Goal: Information Seeking & Learning: Learn about a topic

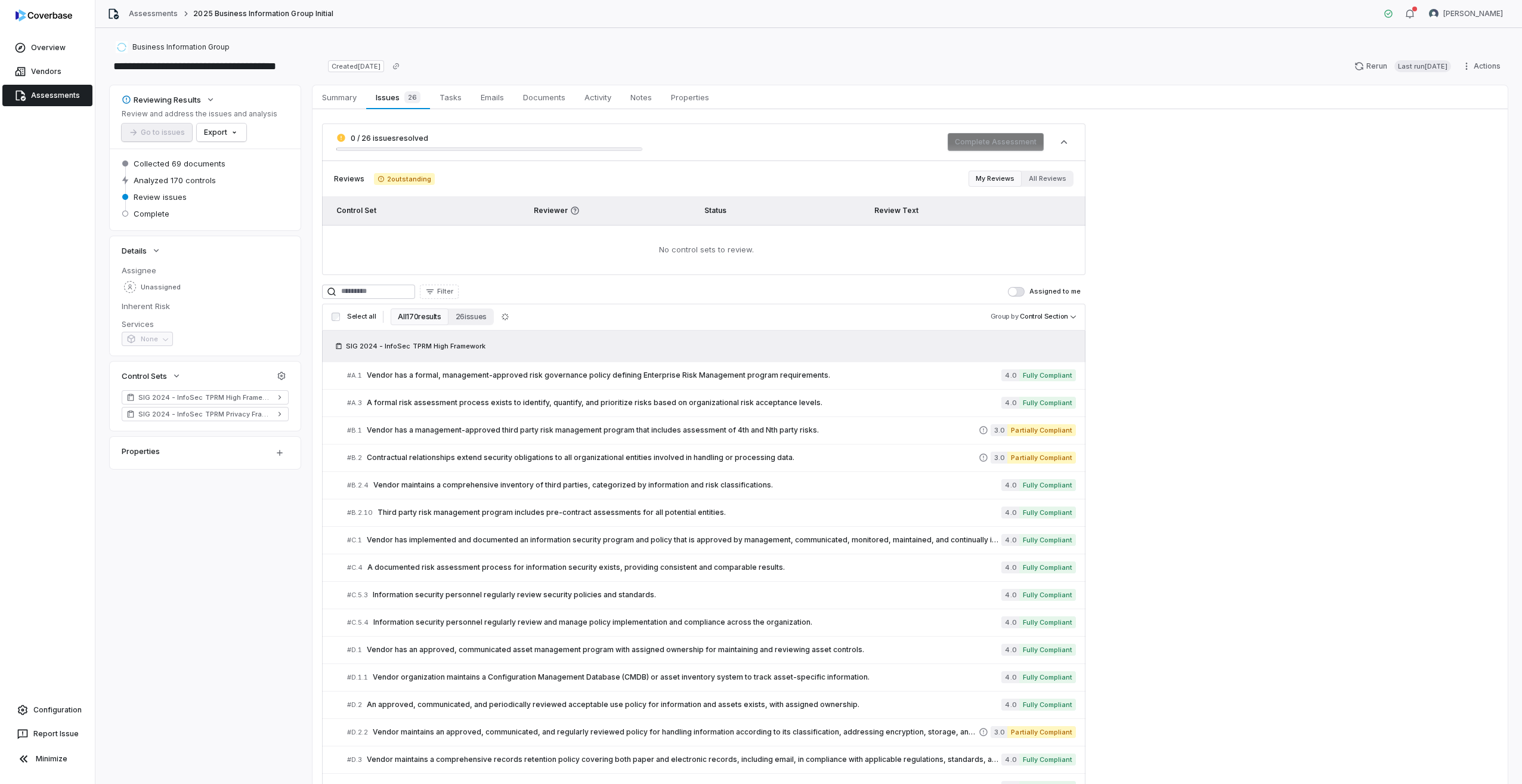
scroll to position [4304, 0]
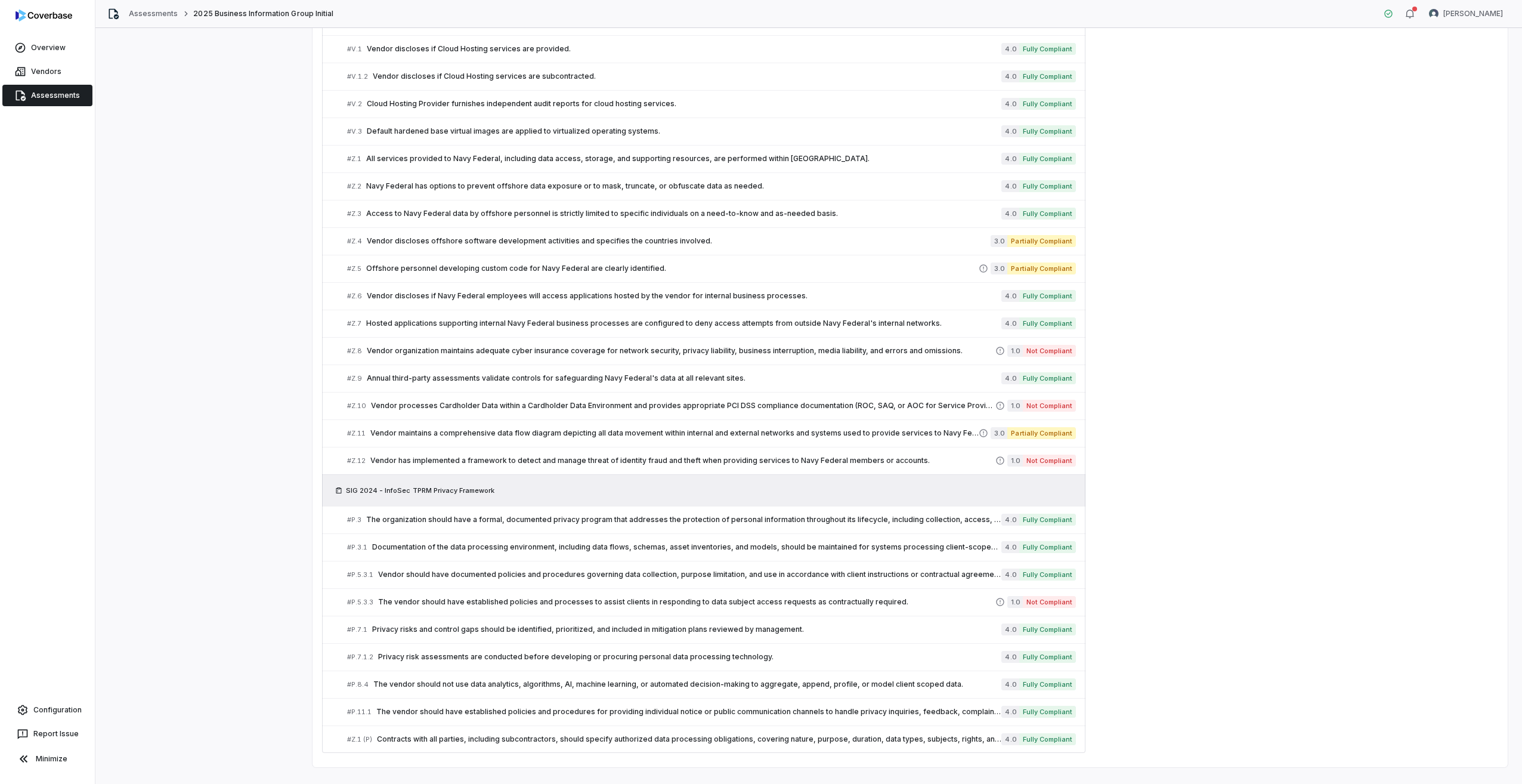
click at [57, 108] on div "Overview Vendors Assessments Configuration Report Issue Minimize" at bounding box center [47, 392] width 95 height 784
click at [60, 98] on span "Assessments" at bounding box center [55, 95] width 49 height 10
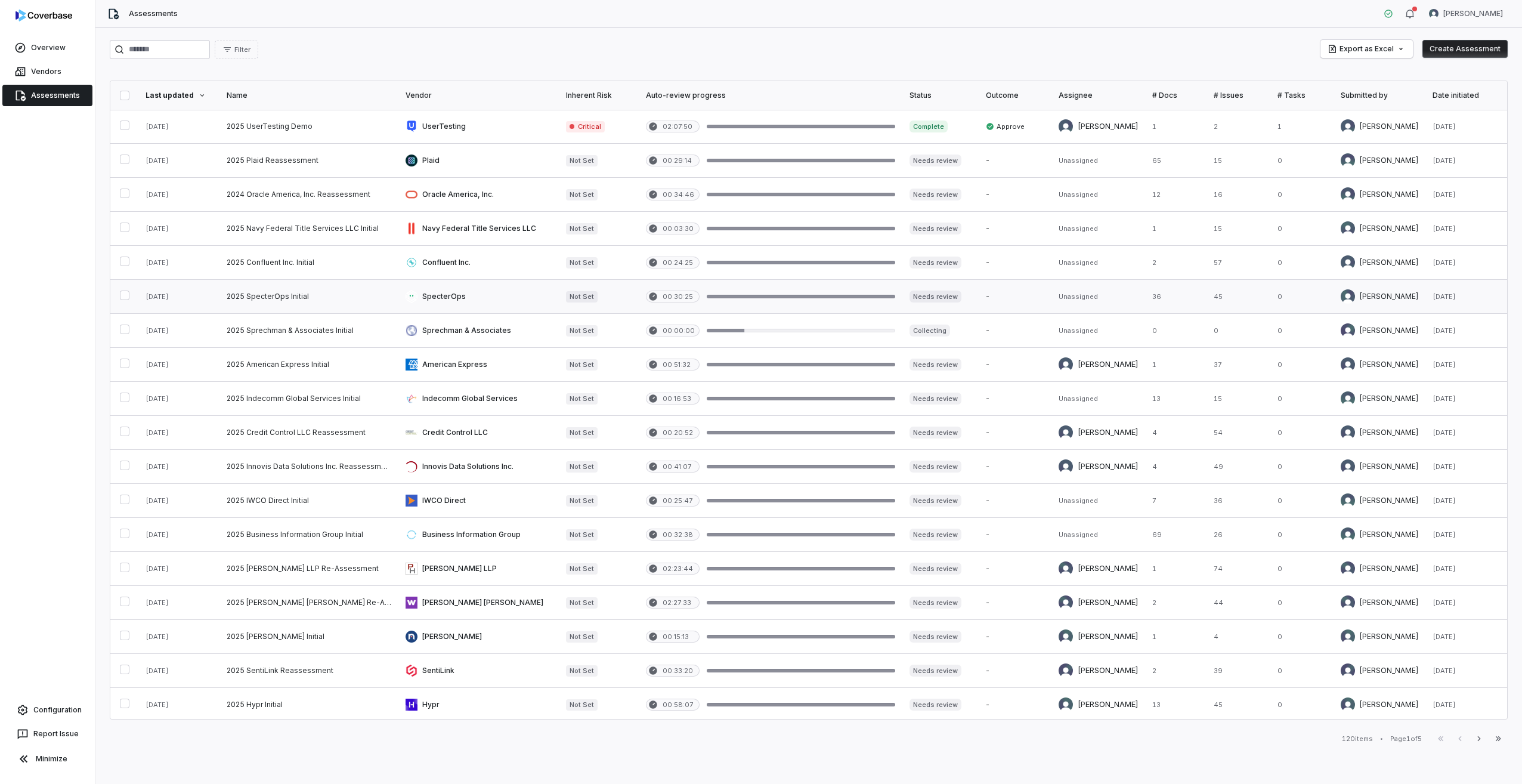
click at [265, 295] on link at bounding box center [309, 296] width 179 height 34
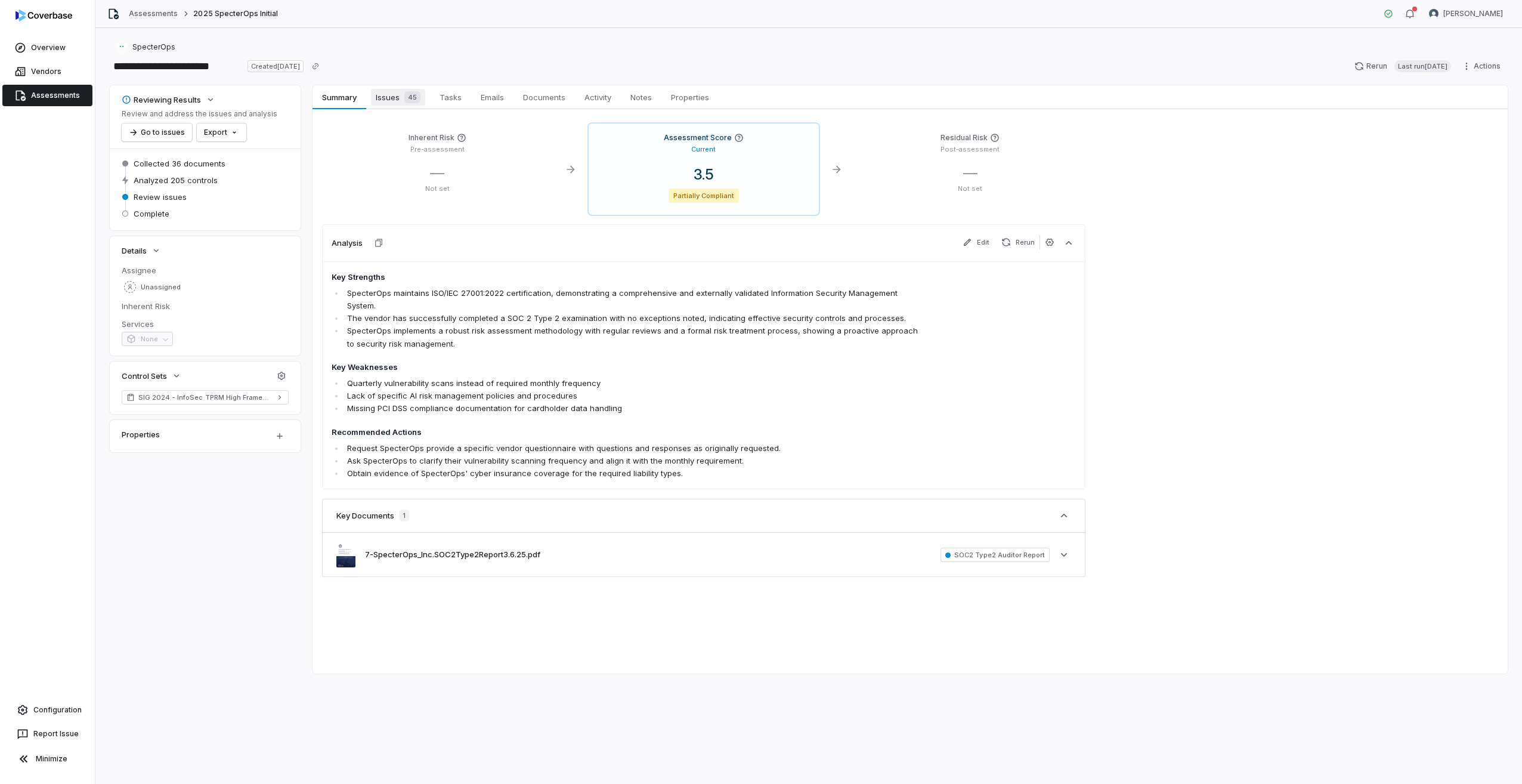
click at [398, 93] on span "Issues 45" at bounding box center [398, 97] width 55 height 16
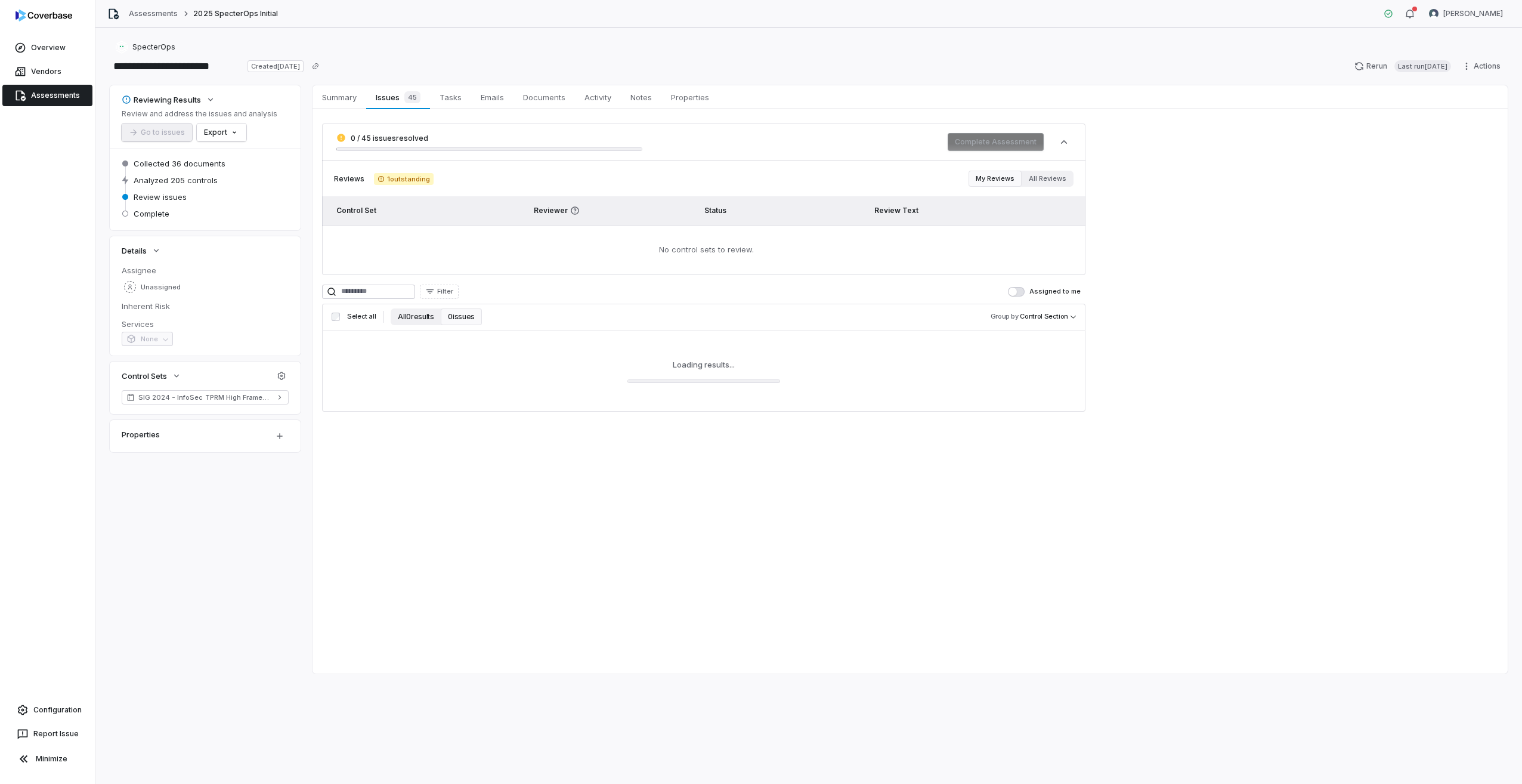
click at [420, 321] on button "All 0 results" at bounding box center [415, 317] width 50 height 16
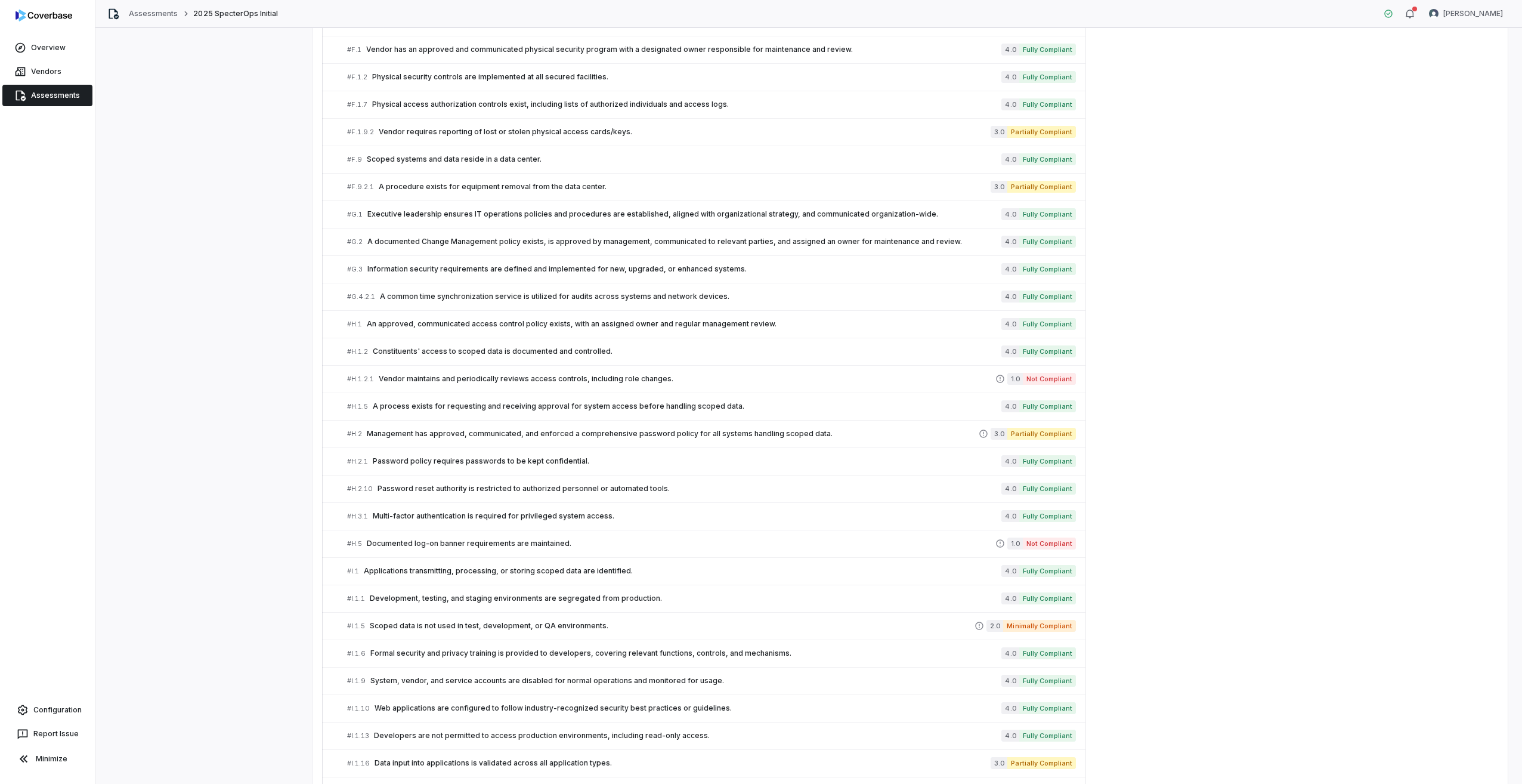
scroll to position [1423, 0]
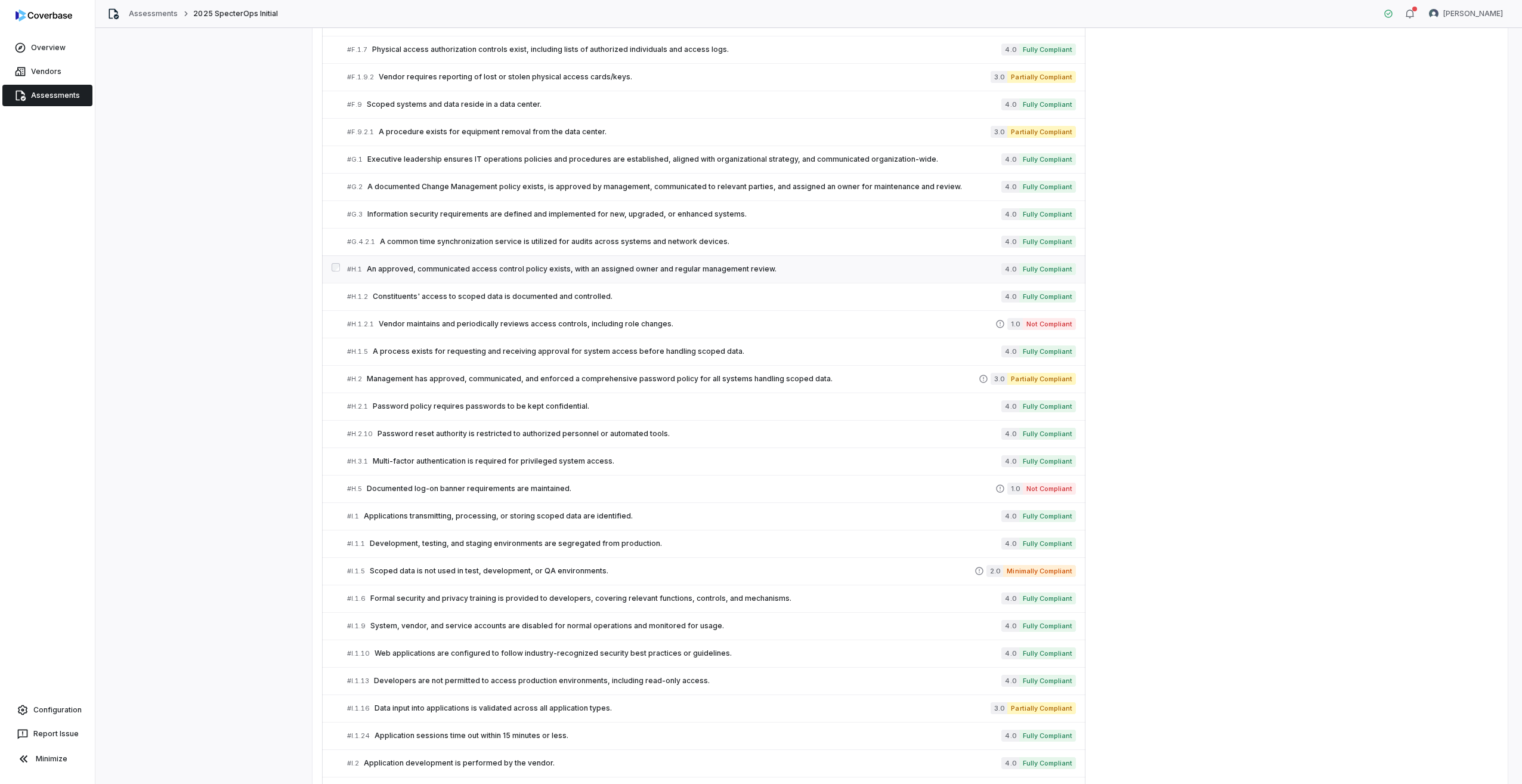
click at [457, 267] on span "An approved, communicated access control policy exists, with an assigned owner …" at bounding box center [684, 269] width 635 height 10
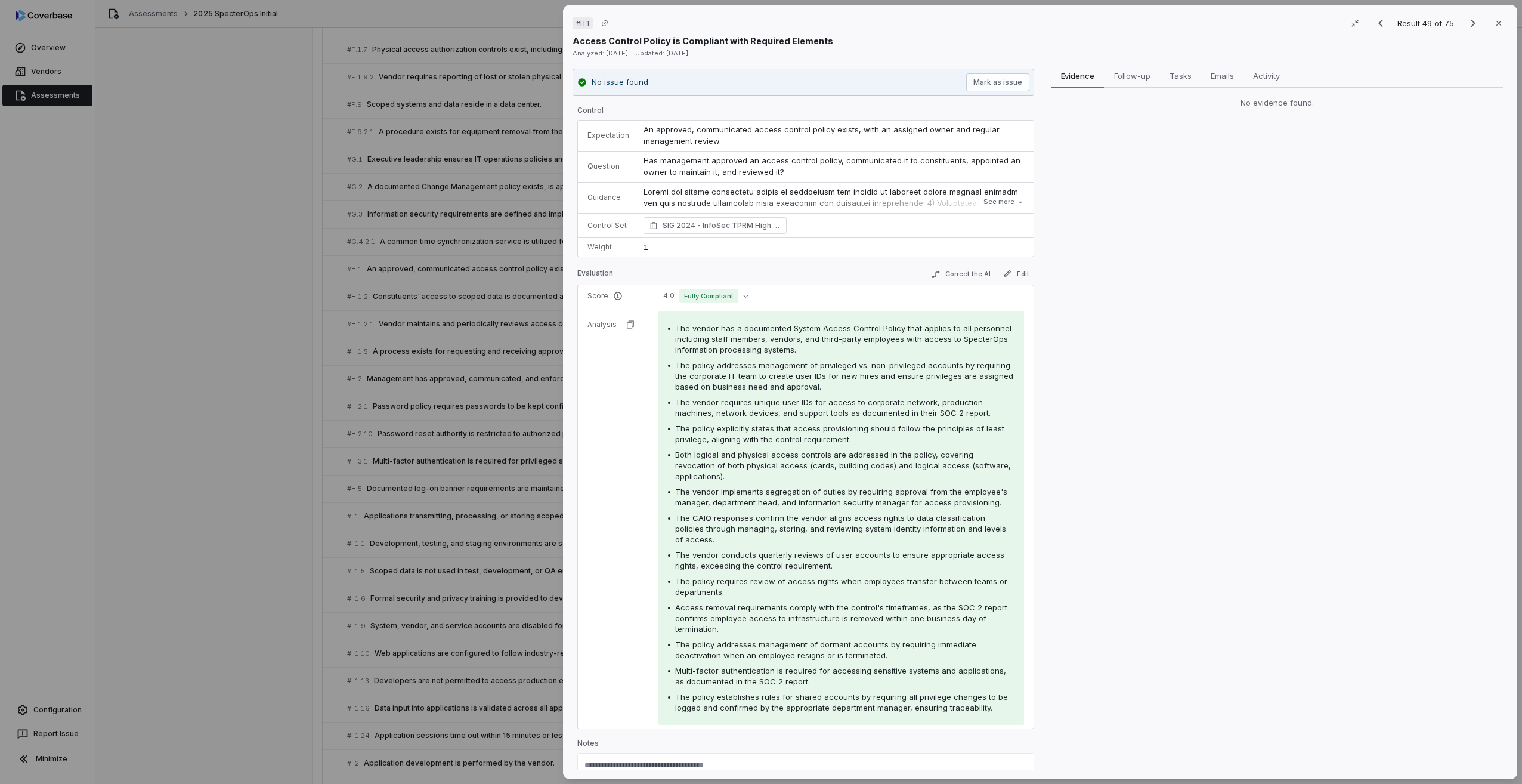
scroll to position [35, 0]
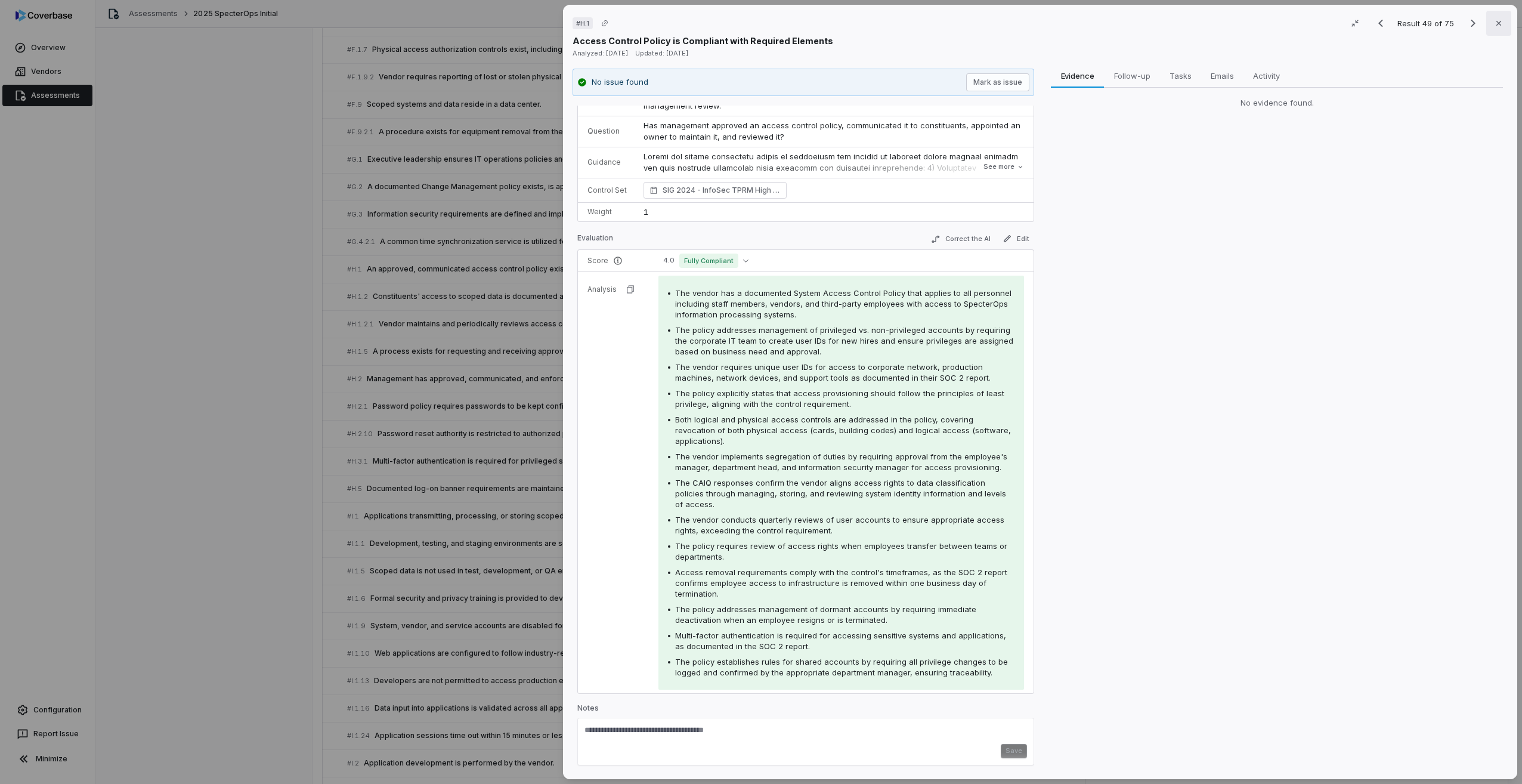
click at [1494, 27] on icon "button" at bounding box center [1499, 23] width 10 height 10
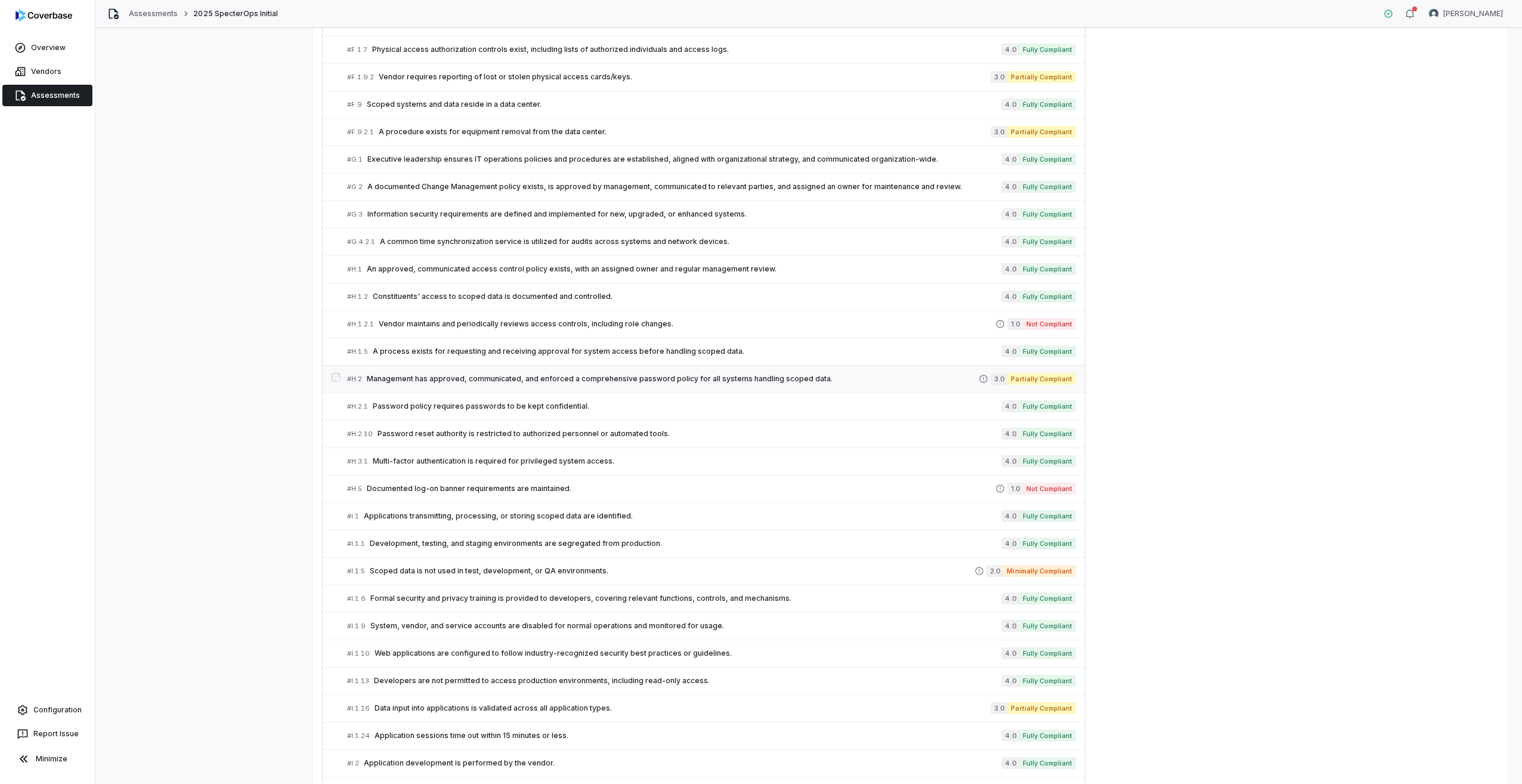
click at [430, 376] on span "Management has approved, communicated, and enforced a comprehensive password po…" at bounding box center [672, 379] width 612 height 10
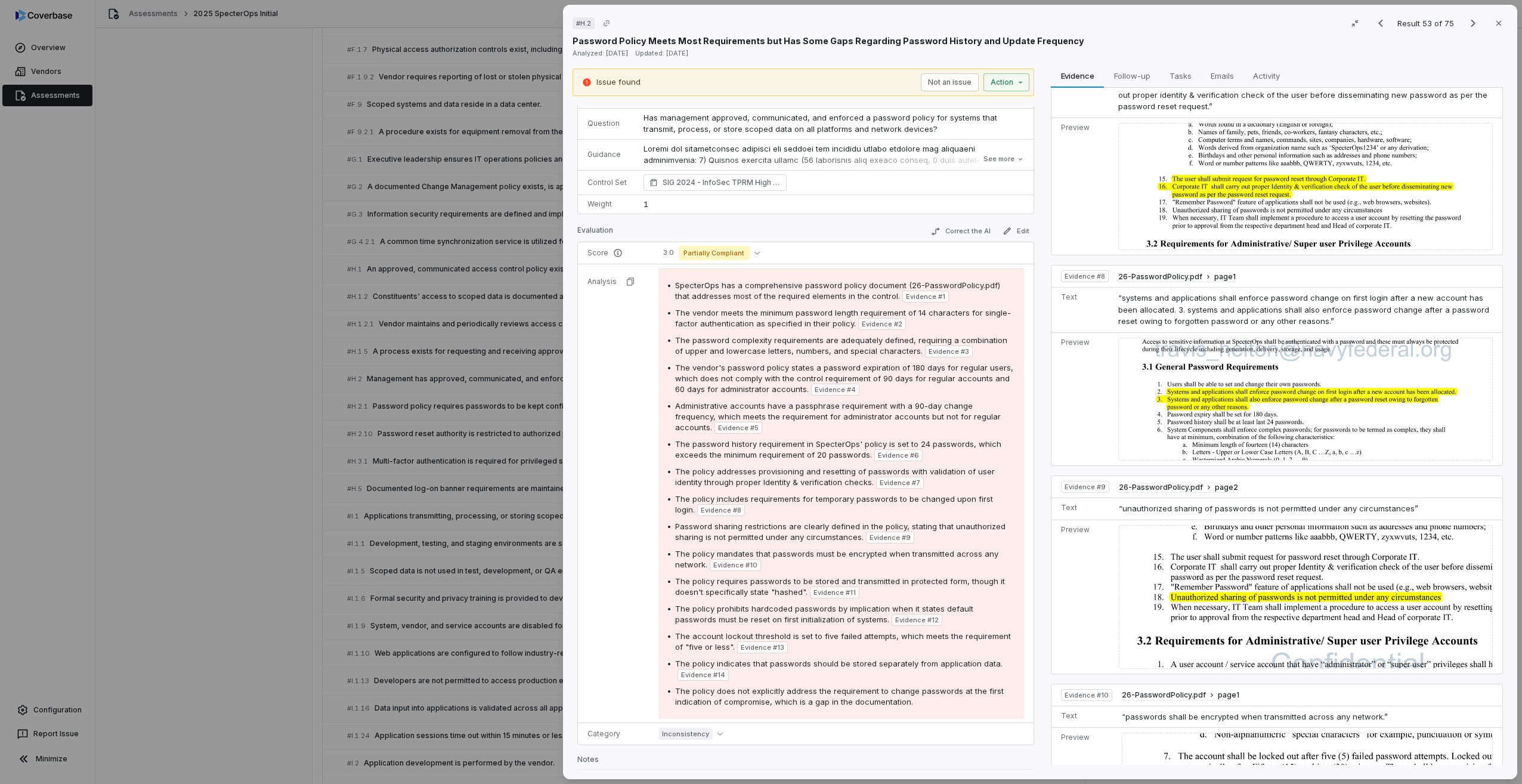
scroll to position [60, 0]
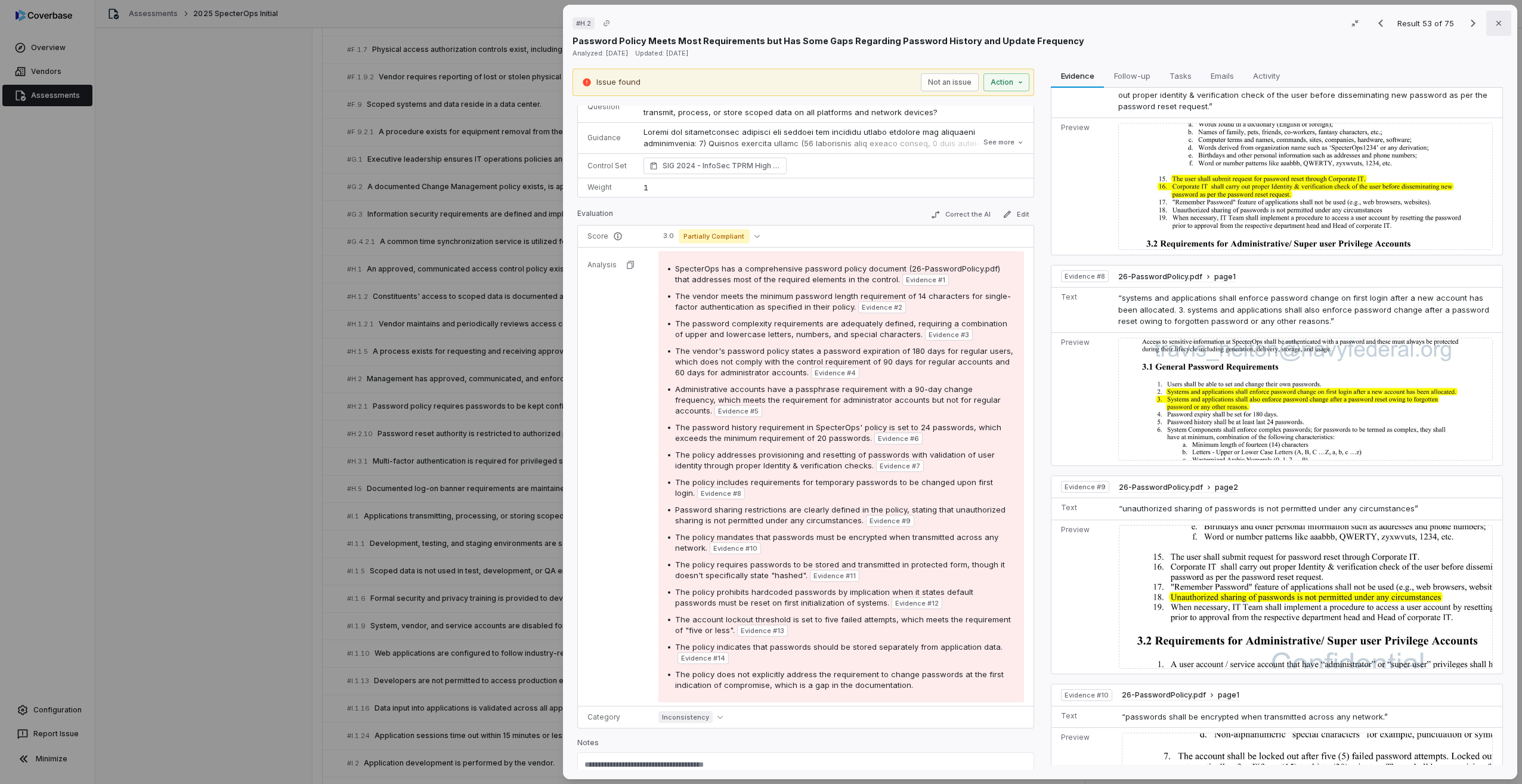
click at [1494, 22] on icon "button" at bounding box center [1499, 23] width 10 height 10
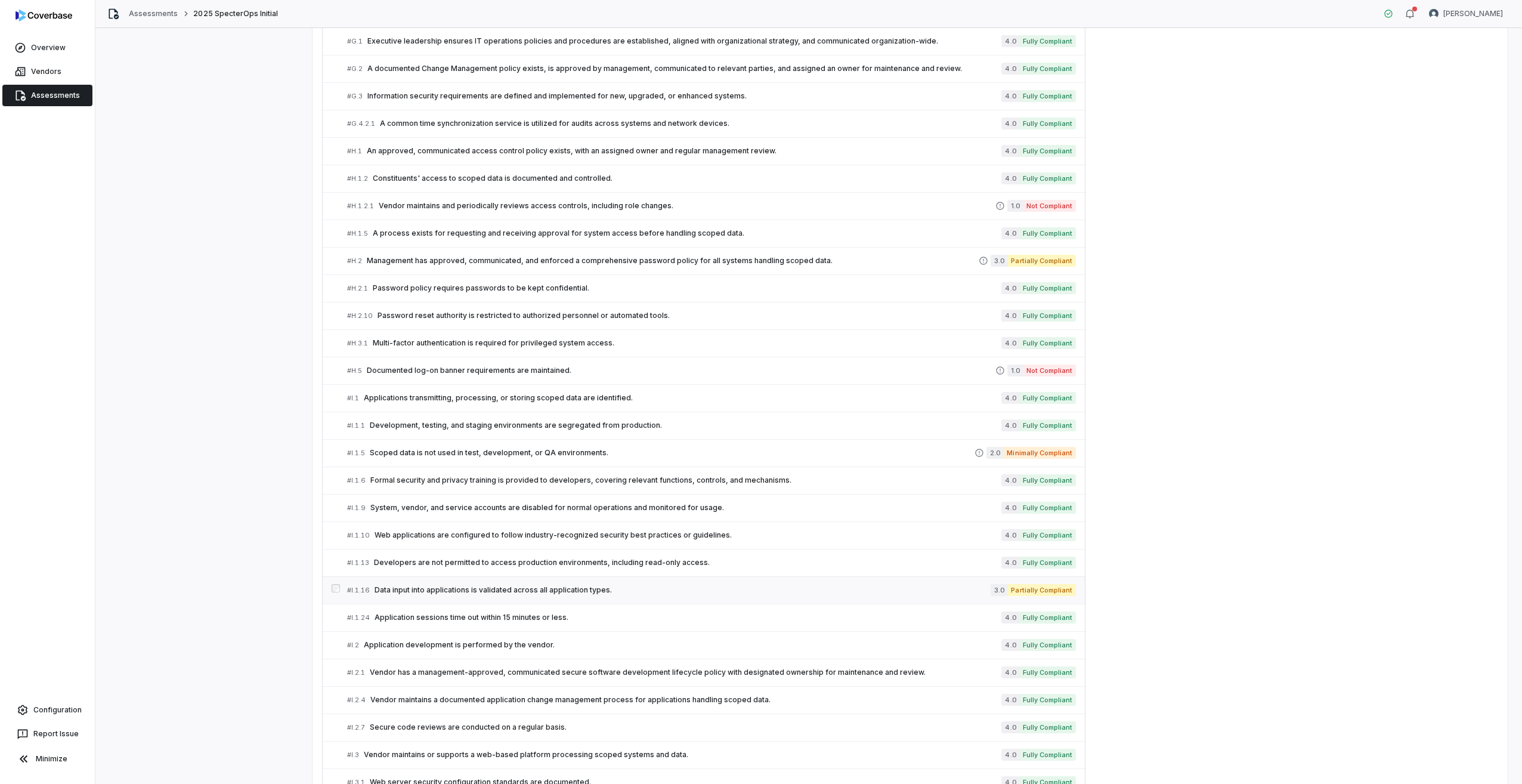
scroll to position [1542, 0]
click at [419, 482] on span "Formal security and privacy training is provided to developers, covering releva…" at bounding box center [686, 479] width 631 height 10
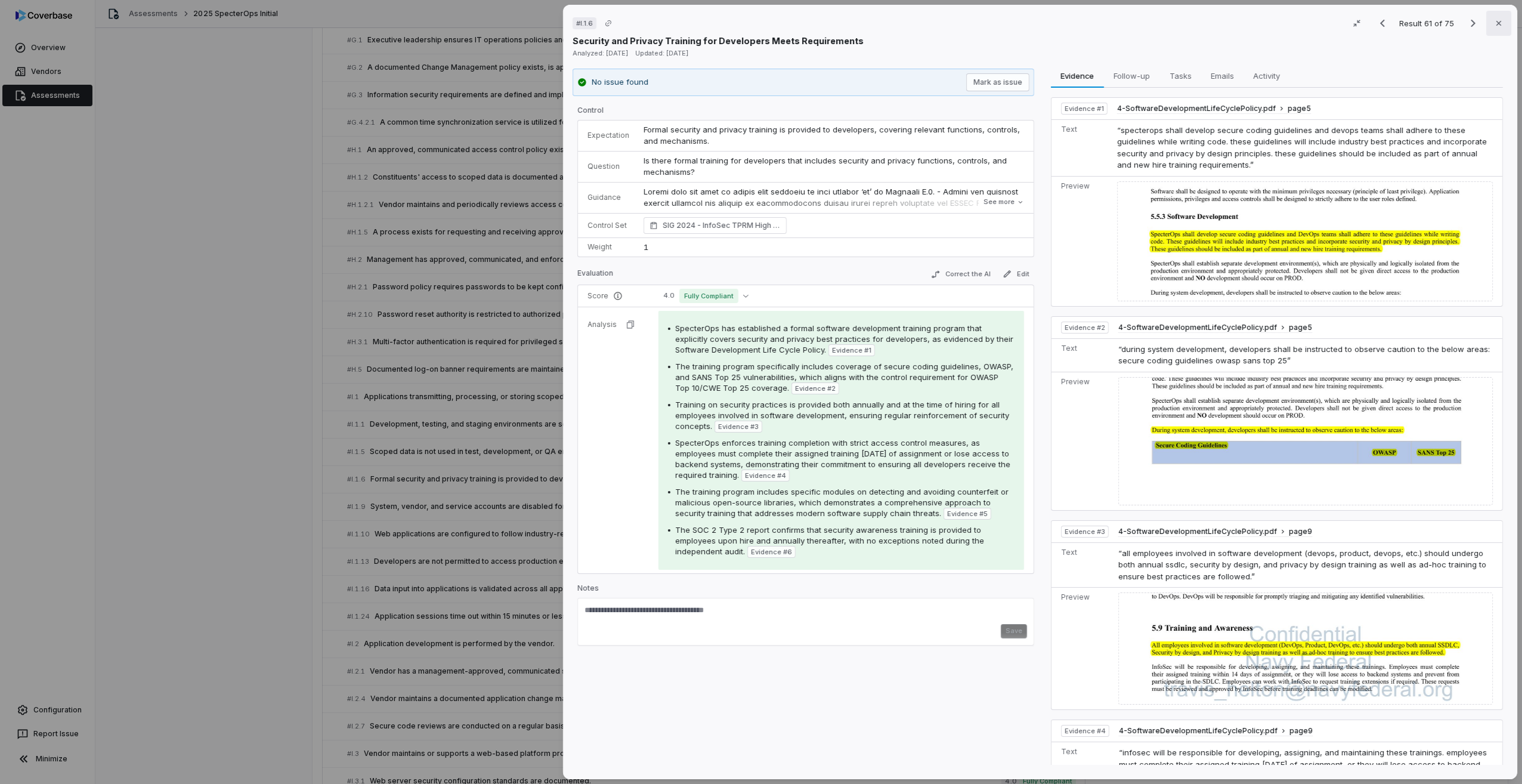
click at [1497, 22] on icon "button" at bounding box center [1499, 23] width 4 height 4
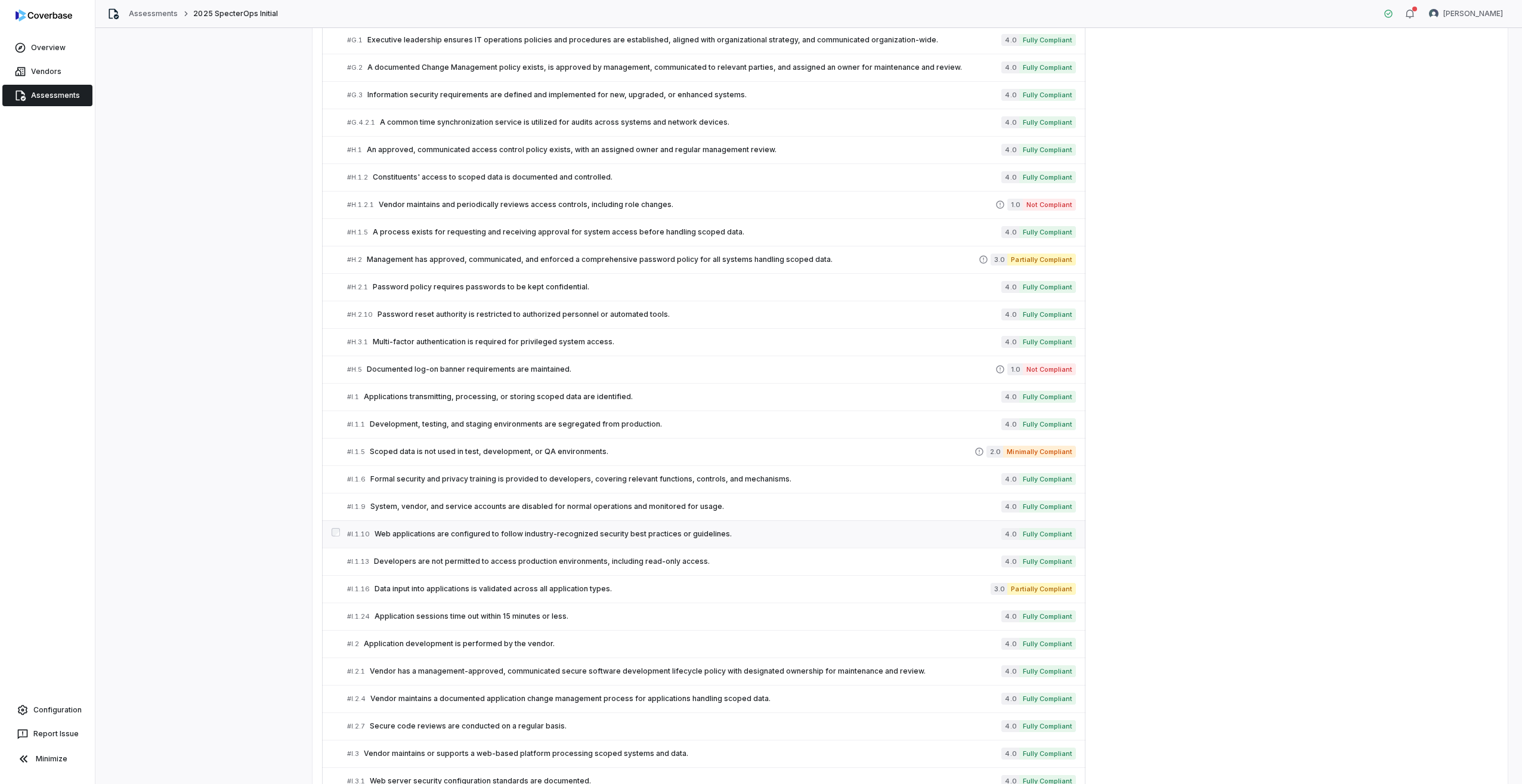
click at [447, 530] on span "Web applications are configured to follow industry-recognized security best pra…" at bounding box center [688, 533] width 627 height 10
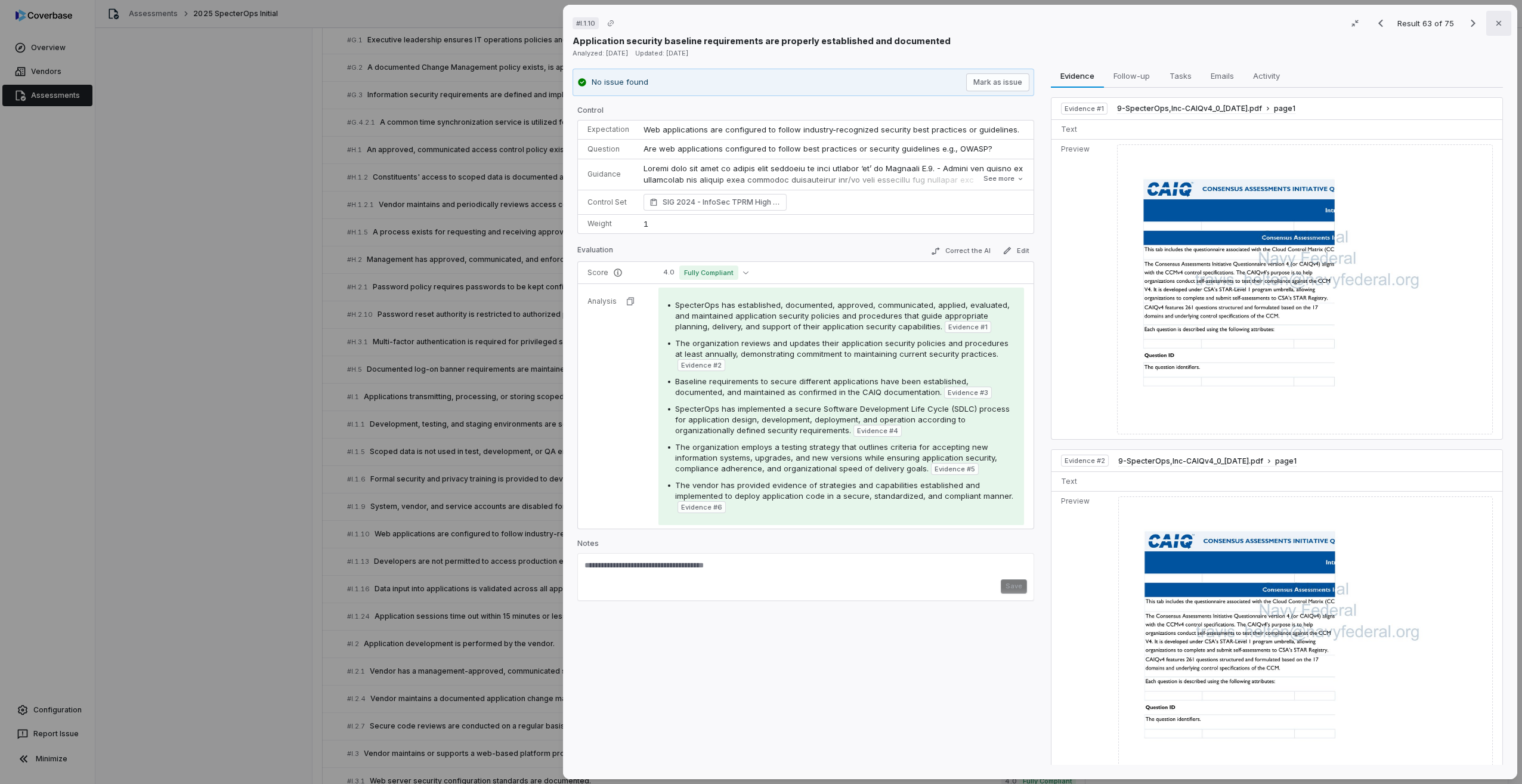
click at [1495, 25] on icon "button" at bounding box center [1499, 23] width 10 height 10
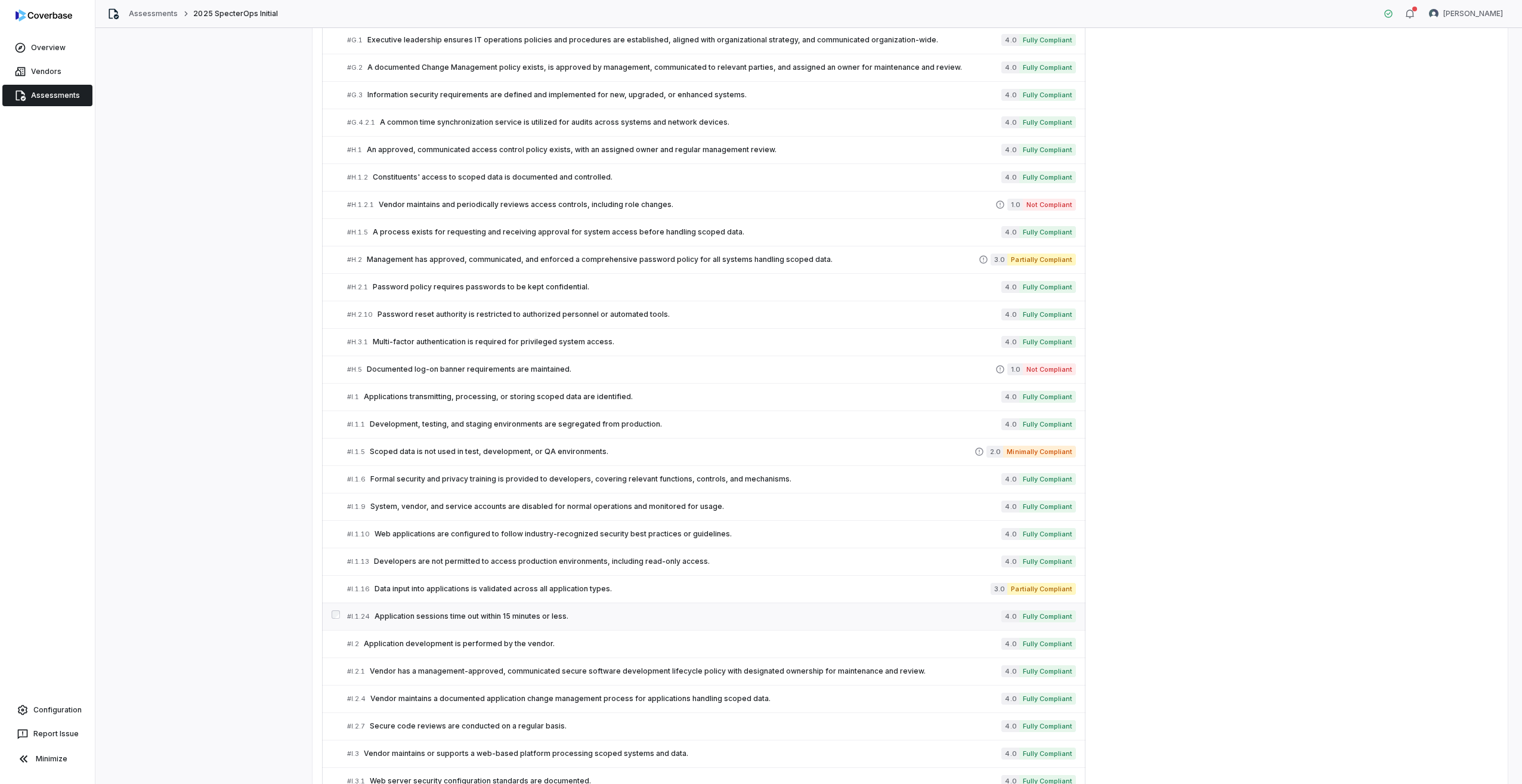
click at [482, 617] on span "Application sessions time out within 15 minutes or less." at bounding box center [688, 616] width 627 height 10
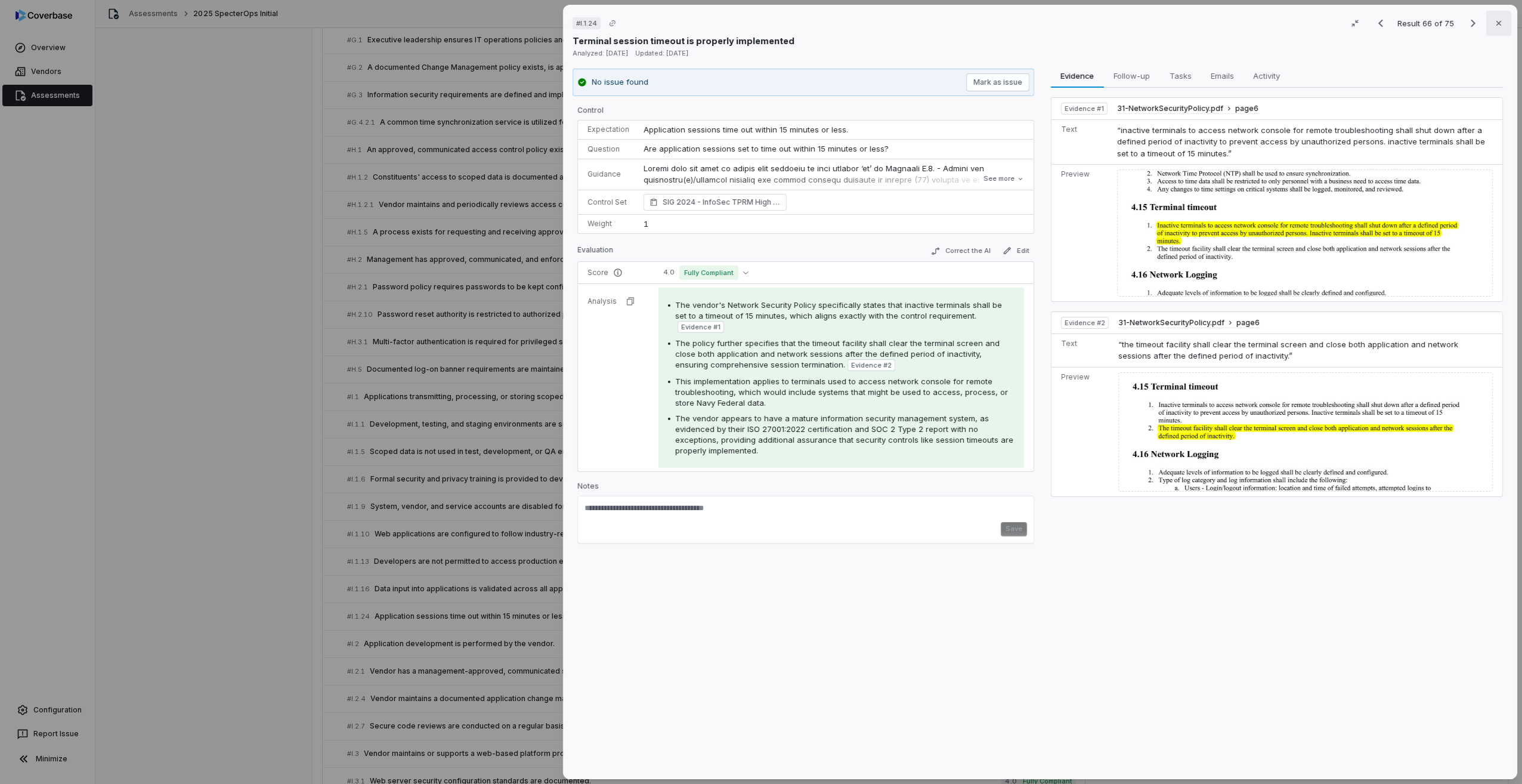
click at [1494, 24] on icon "button" at bounding box center [1499, 23] width 10 height 10
